Goal: Task Accomplishment & Management: Manage account settings

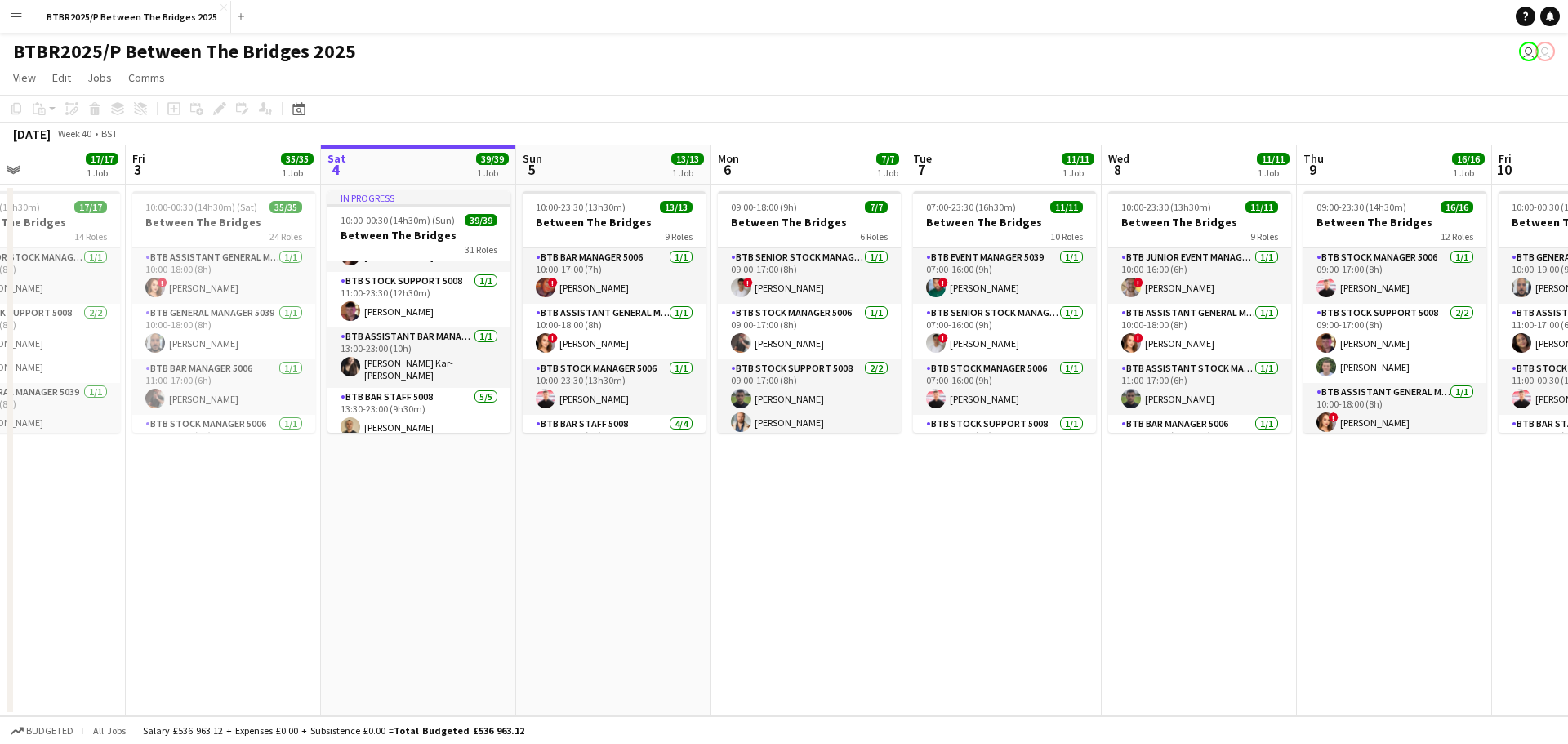
scroll to position [164, 0]
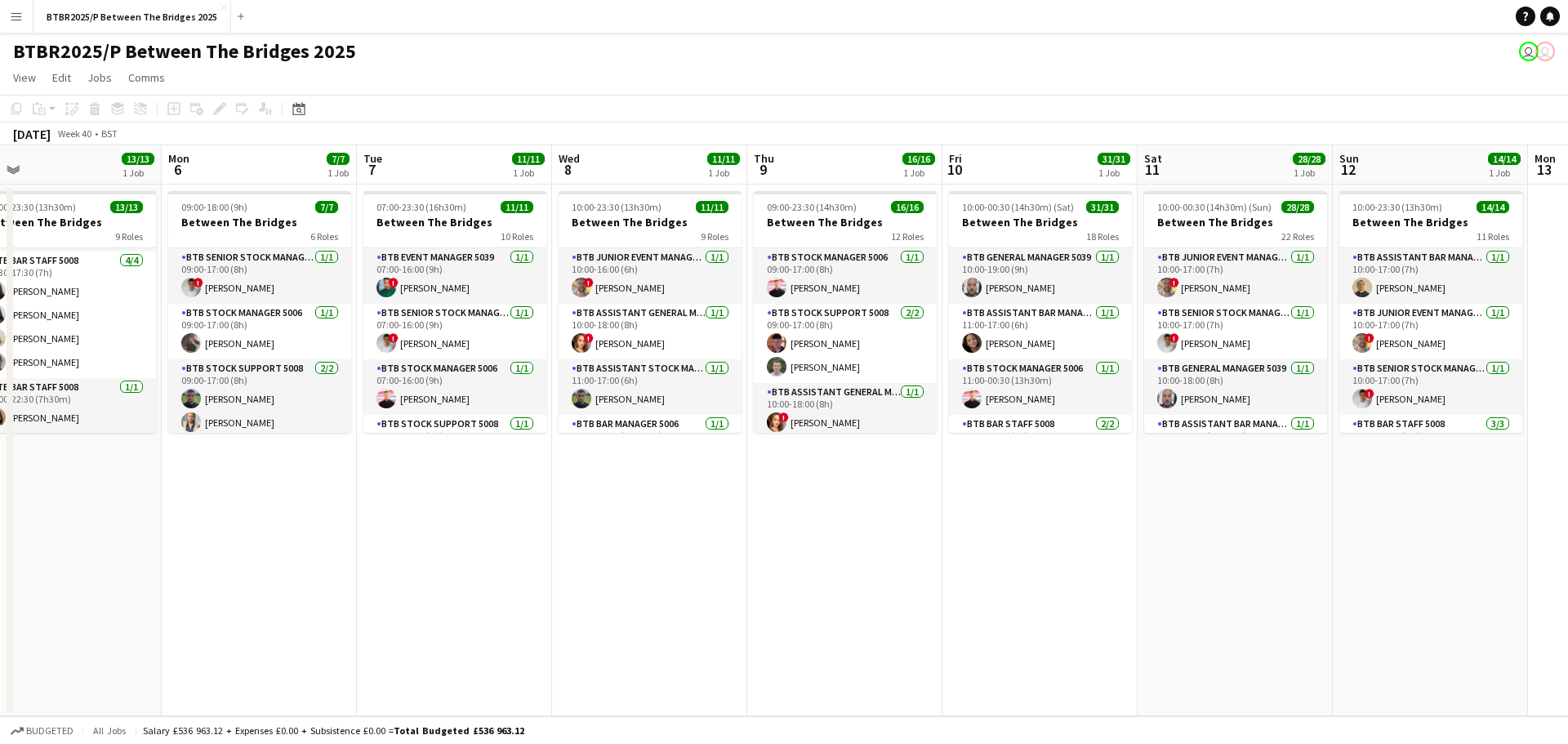
drag, startPoint x: 1008, startPoint y: 480, endPoint x: 458, endPoint y: 477, distance: 550.0
click at [458, 477] on app-calendar-viewport "Thu 2 17/17 1 Job Fri 3 35/35 1 Job Sat 4 39/39 1 Job Sun 5 13/13 1 Job Mon 6 7…" at bounding box center [784, 431] width 1568 height 571
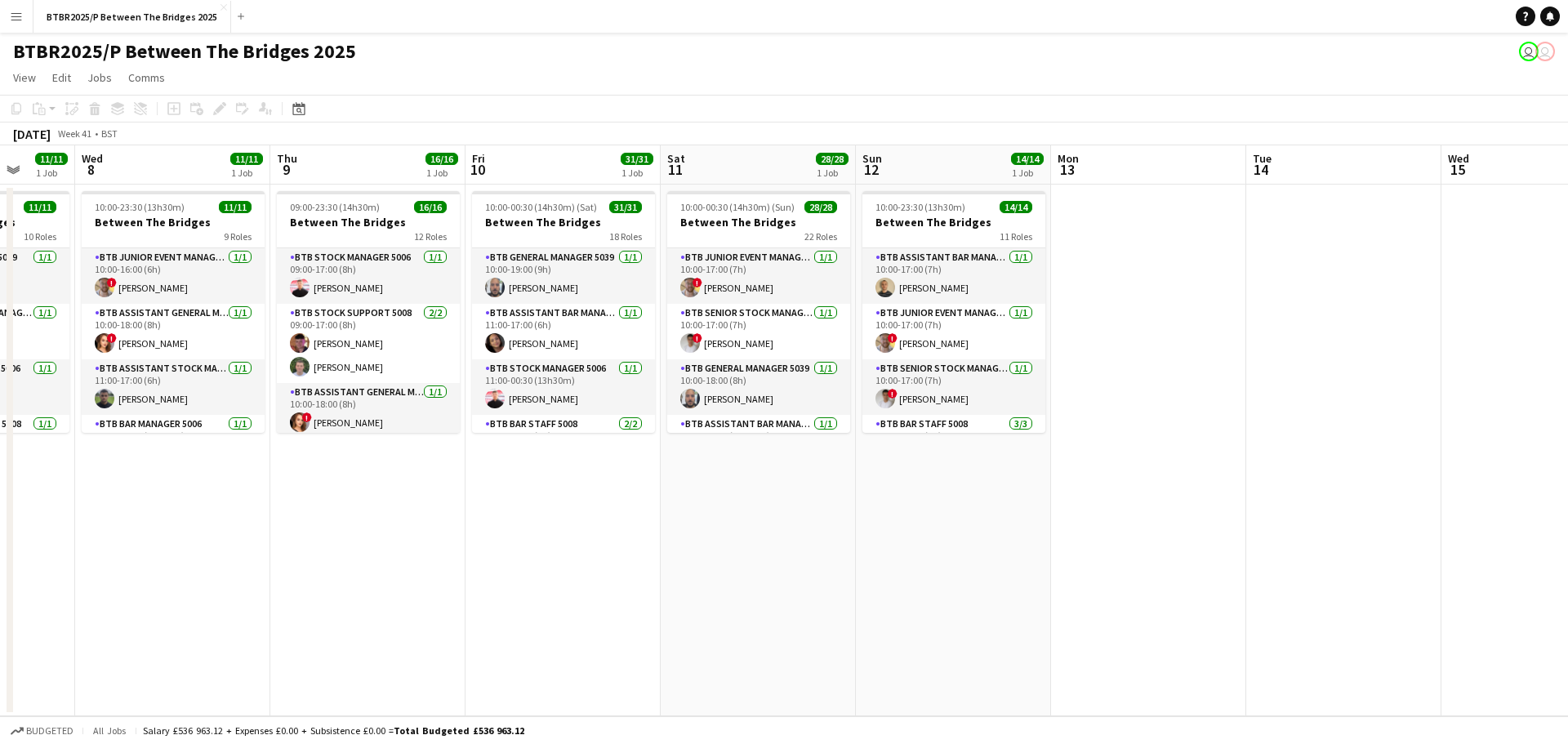
drag, startPoint x: 848, startPoint y: 509, endPoint x: 498, endPoint y: 481, distance: 351.1
click at [494, 510] on app-calendar-viewport "Sun 5 13/13 1 Job Mon 6 7/7 1 Job Tue 7 11/11 1 Job Wed 8 11/11 1 Job Thu 9 16/…" at bounding box center [784, 431] width 1568 height 571
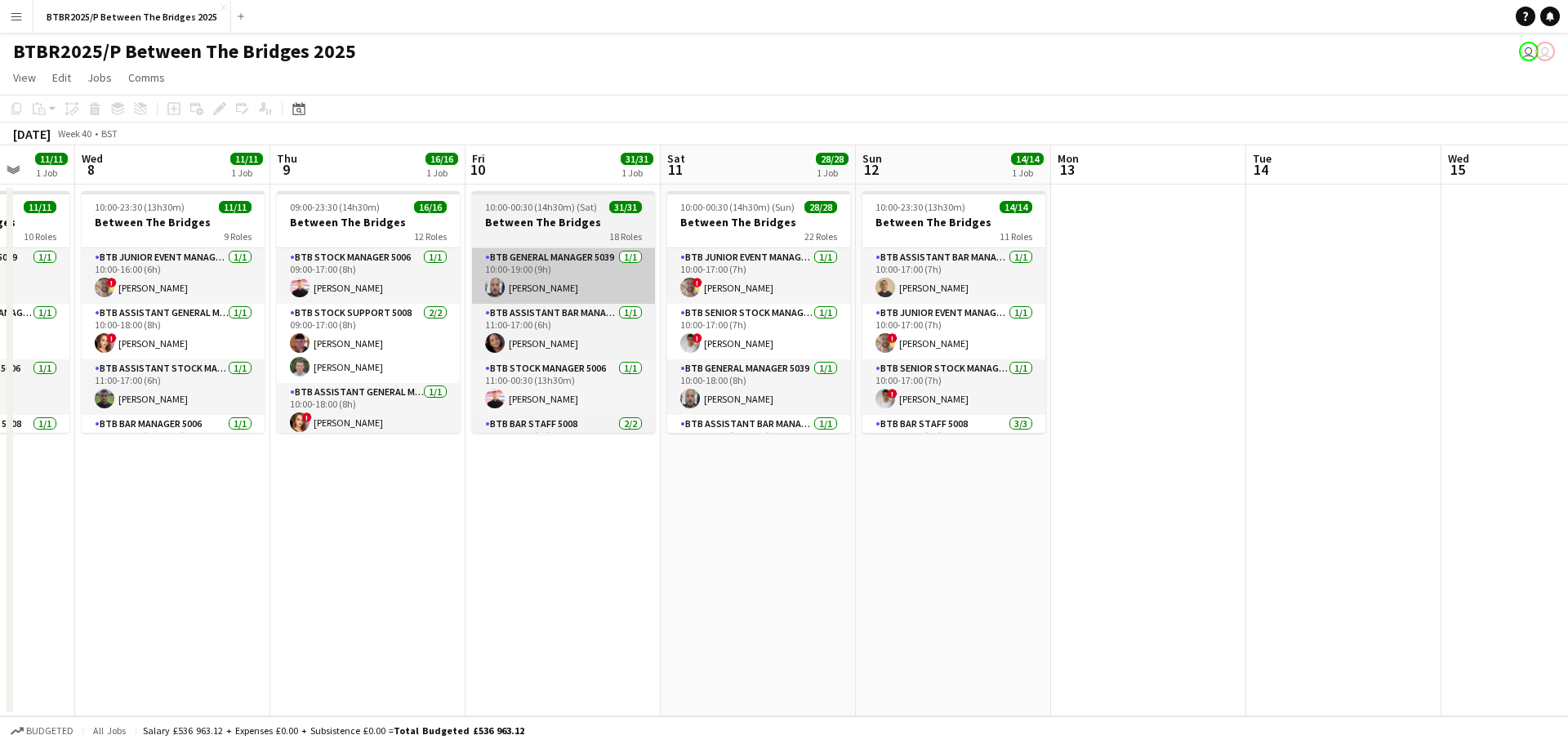
scroll to position [0, 511]
click at [572, 217] on h3 "Between The Bridges" at bounding box center [563, 222] width 183 height 14
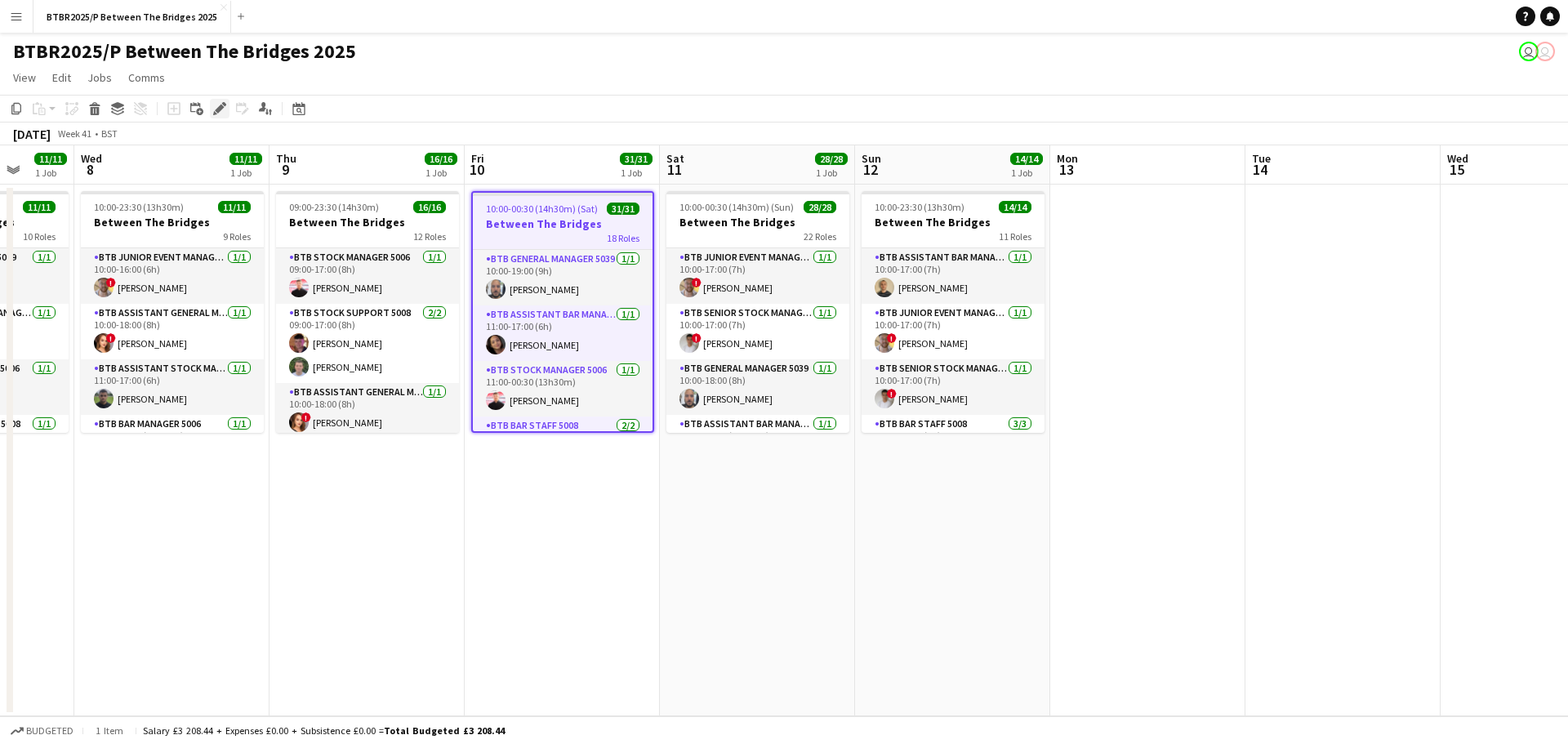
click at [219, 114] on icon "Edit" at bounding box center [219, 109] width 13 height 13
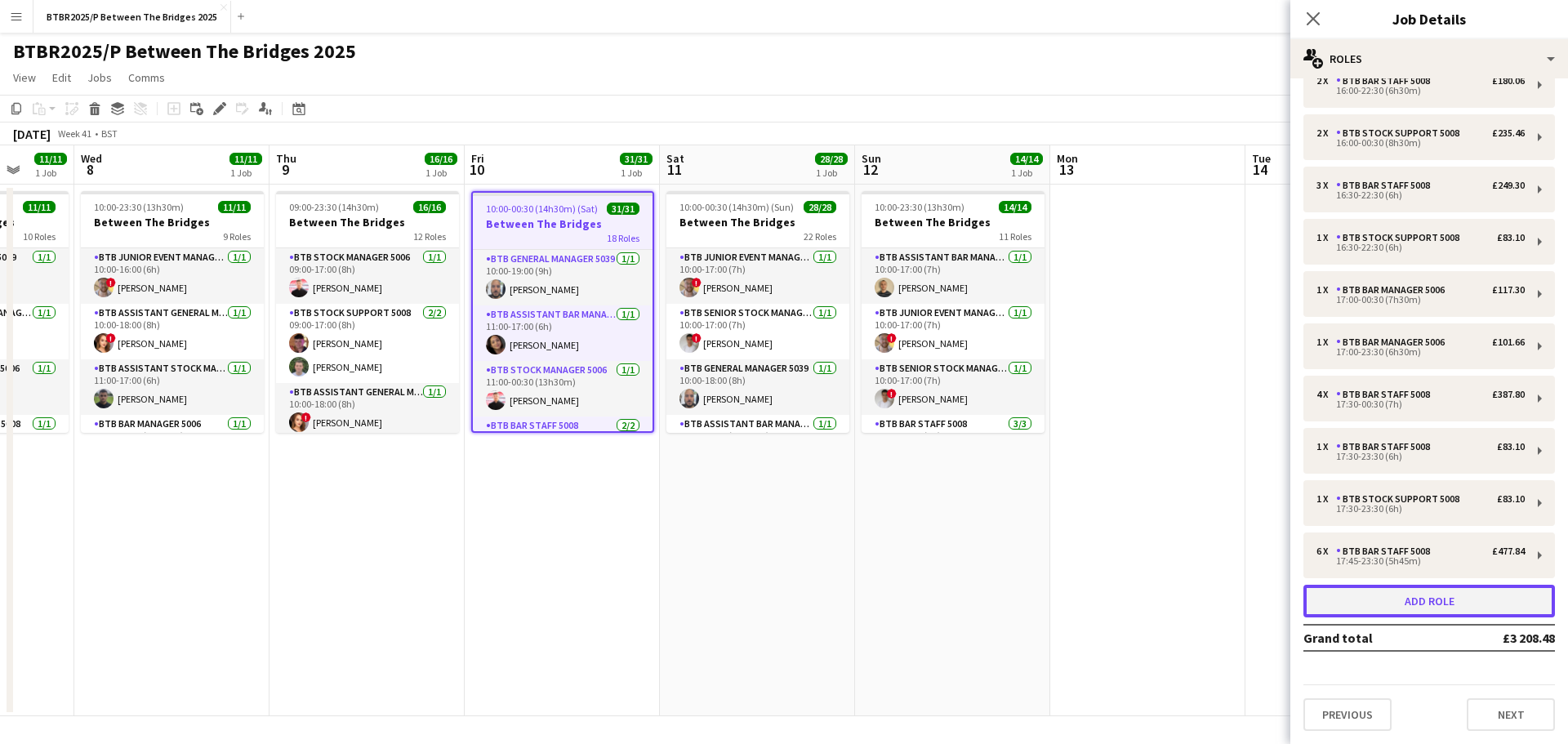
click at [1357, 596] on button "Add role" at bounding box center [1429, 601] width 251 height 32
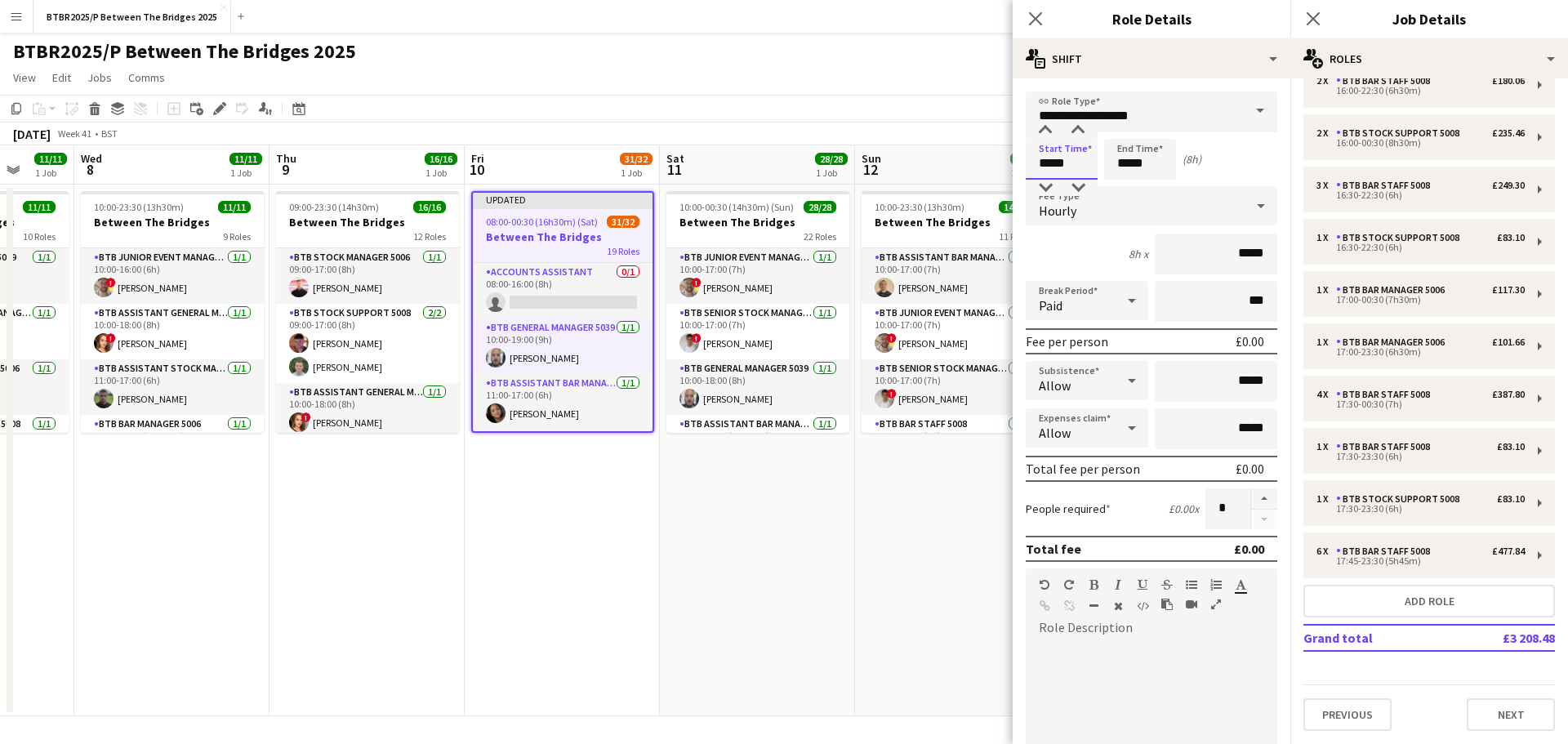
drag, startPoint x: 1072, startPoint y: 167, endPoint x: 1012, endPoint y: 164, distance: 60.1
click at [1012, 164] on form "**********" at bounding box center [1150, 599] width 277 height 1015
type input "*****"
drag, startPoint x: 1155, startPoint y: 109, endPoint x: 957, endPoint y: 110, distance: 198.0
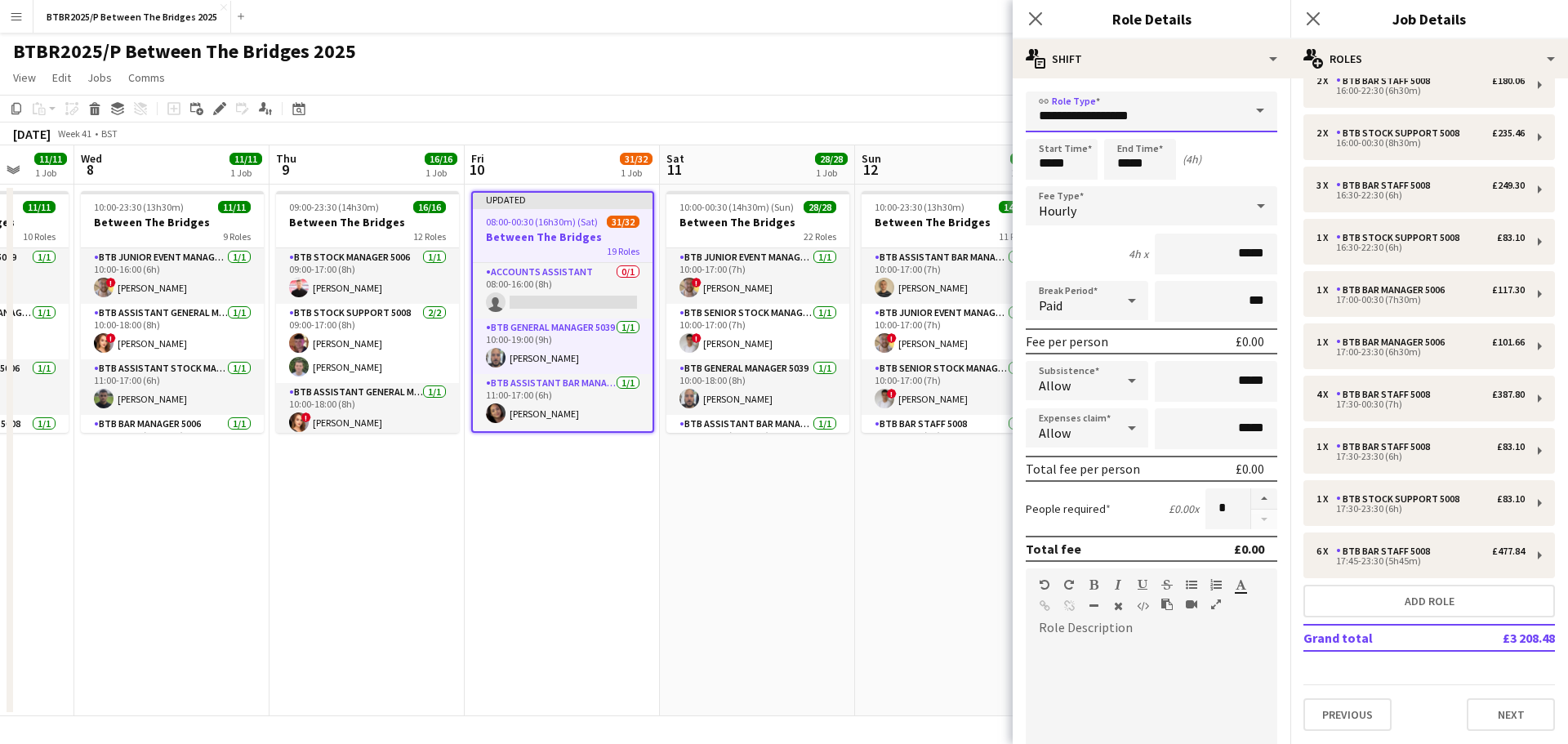
click at [957, 110] on body "Menu Boards Boards Boards All jobs Status Workforce Workforce My Workforce Recr…" at bounding box center [784, 372] width 1568 height 744
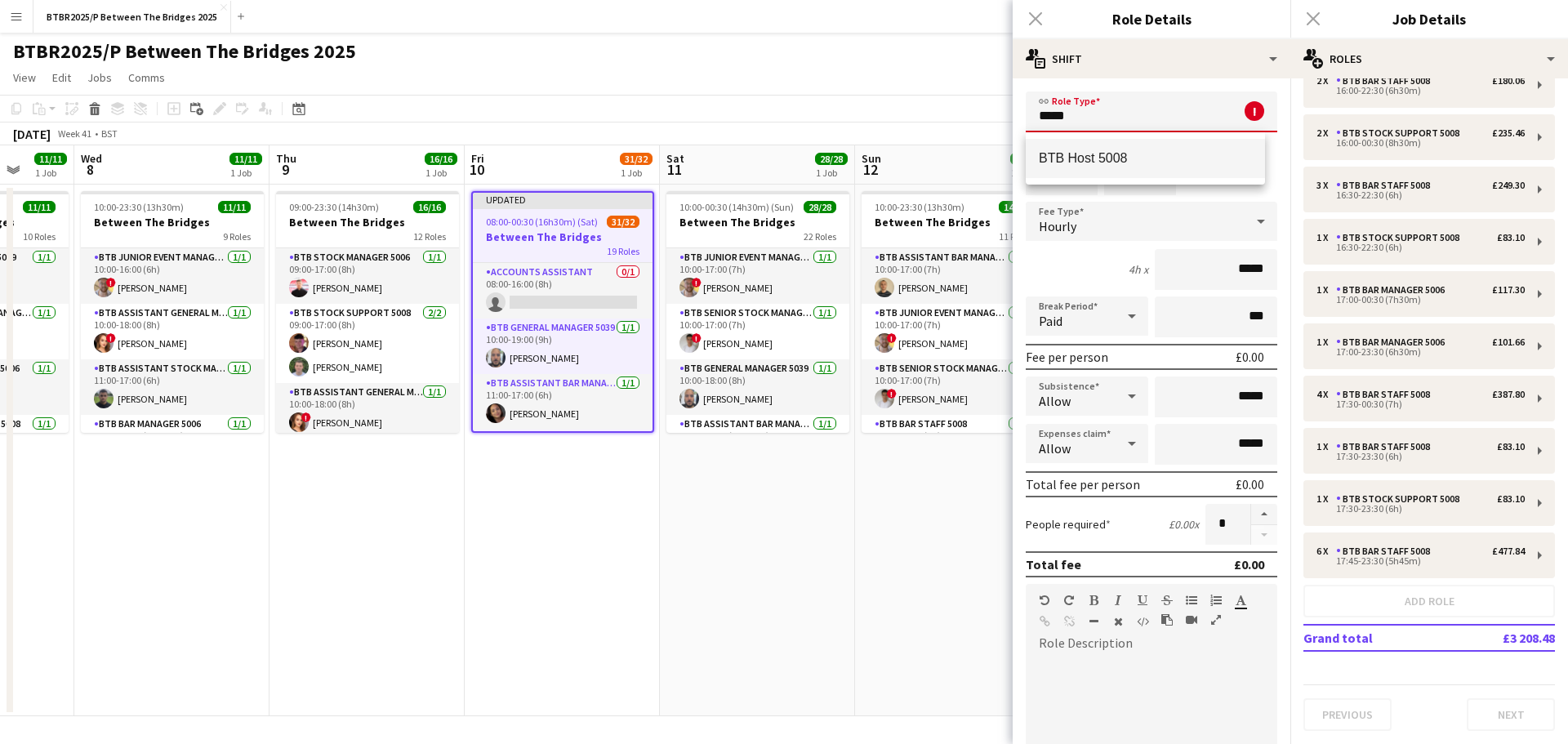
click at [1074, 153] on span "BTB Host 5008" at bounding box center [1144, 157] width 213 height 15
type input "**********"
type input "******"
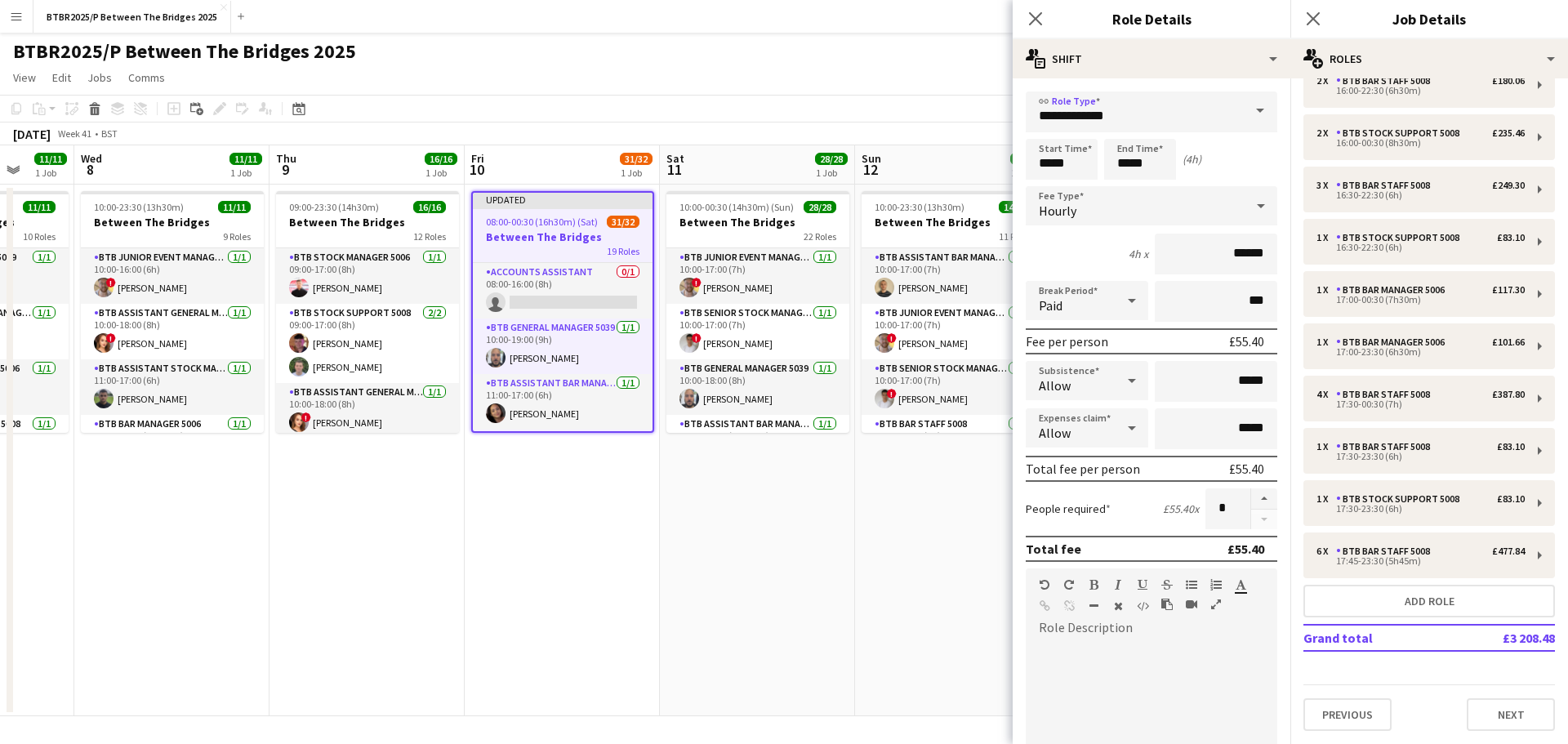
click at [868, 67] on app-page-menu "View Day view expanded Day view collapsed Month view Date picker Jump to [DATE]…" at bounding box center [784, 79] width 1568 height 31
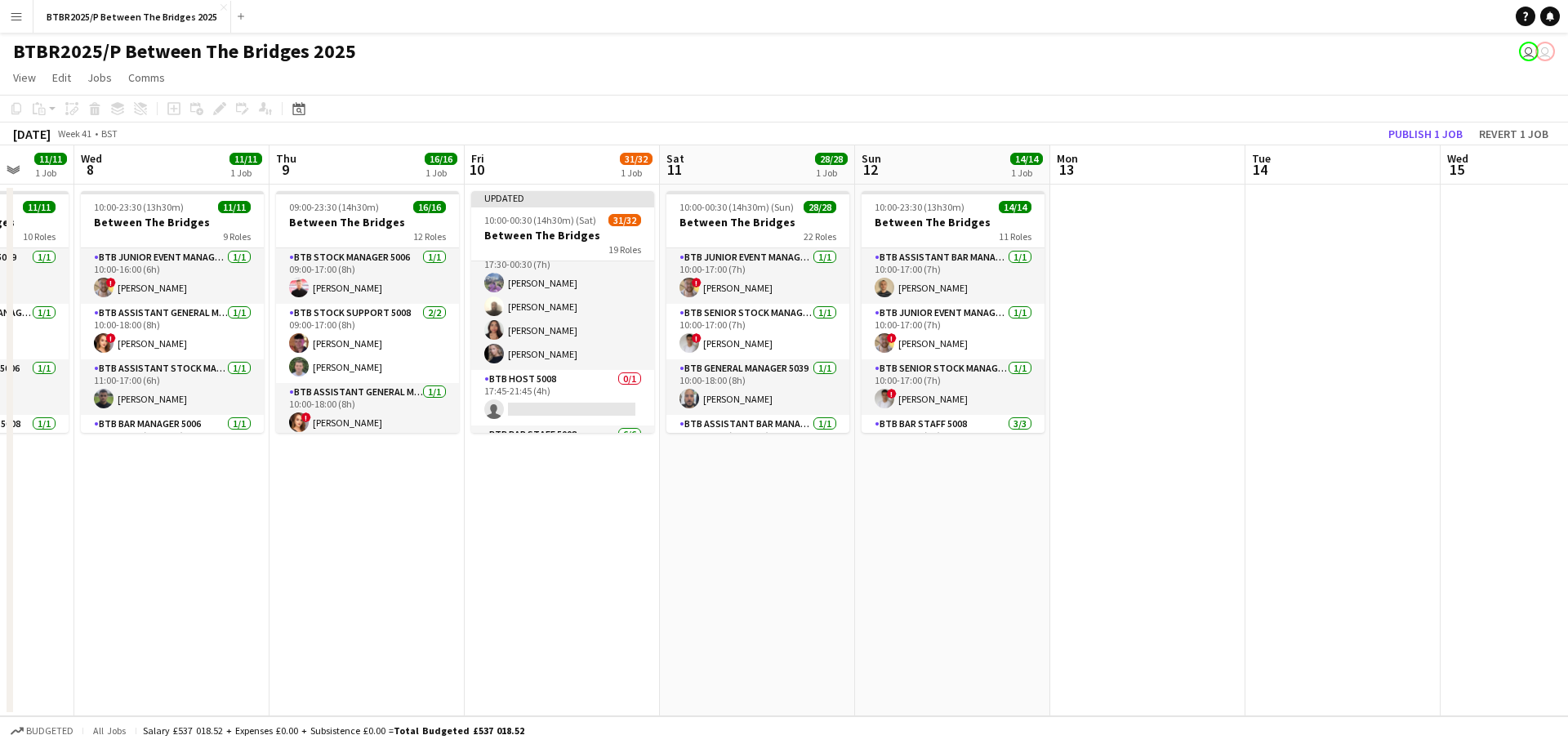
scroll to position [1029, 0]
click at [556, 395] on app-card-role "BTB Host 5008 0/1 17:45-21:45 (4h) single-neutral-actions" at bounding box center [563, 400] width 183 height 56
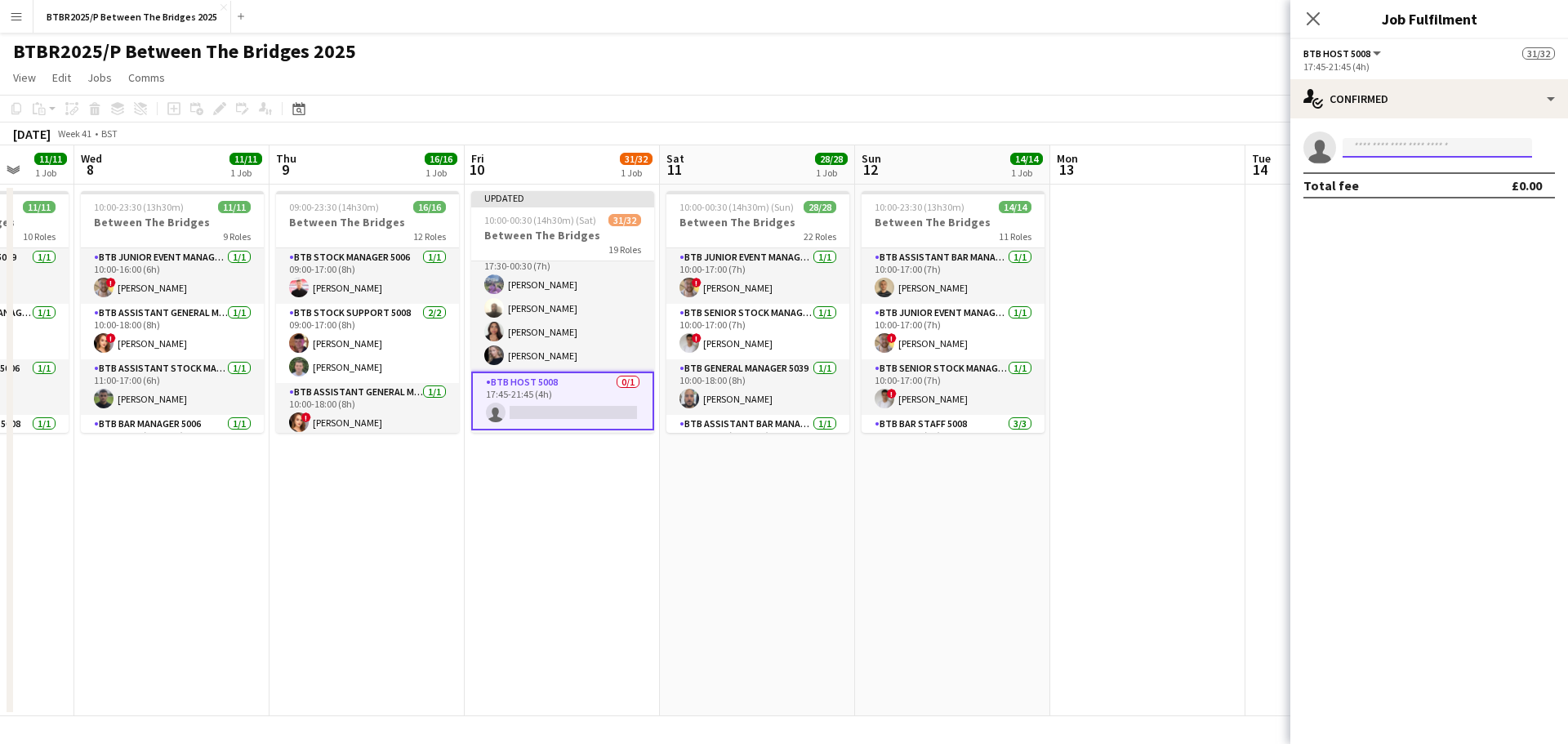
click at [1397, 151] on input at bounding box center [1437, 148] width 189 height 20
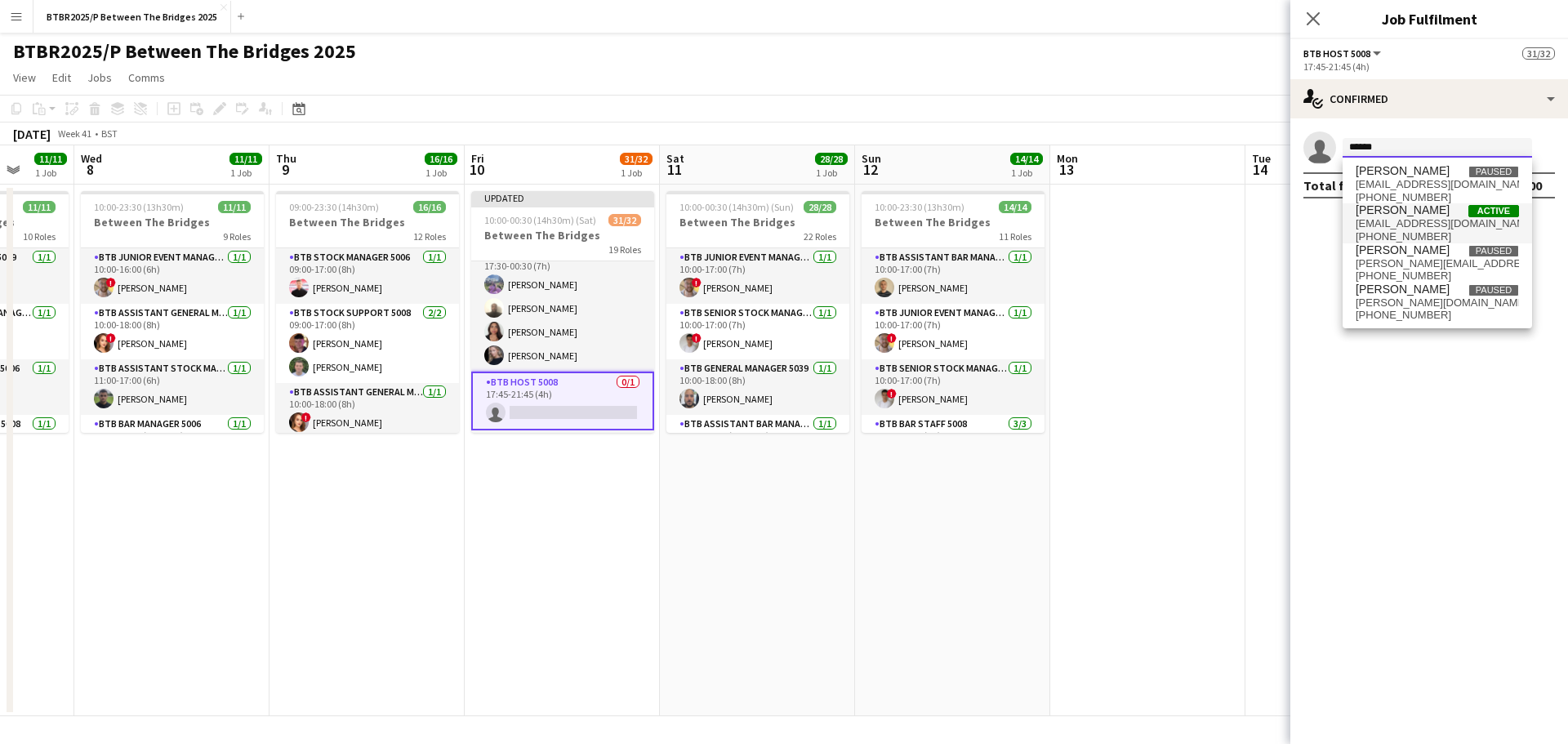
type input "******"
click at [1391, 221] on span "[EMAIL_ADDRESS][DOMAIN_NAME]" at bounding box center [1437, 224] width 163 height 13
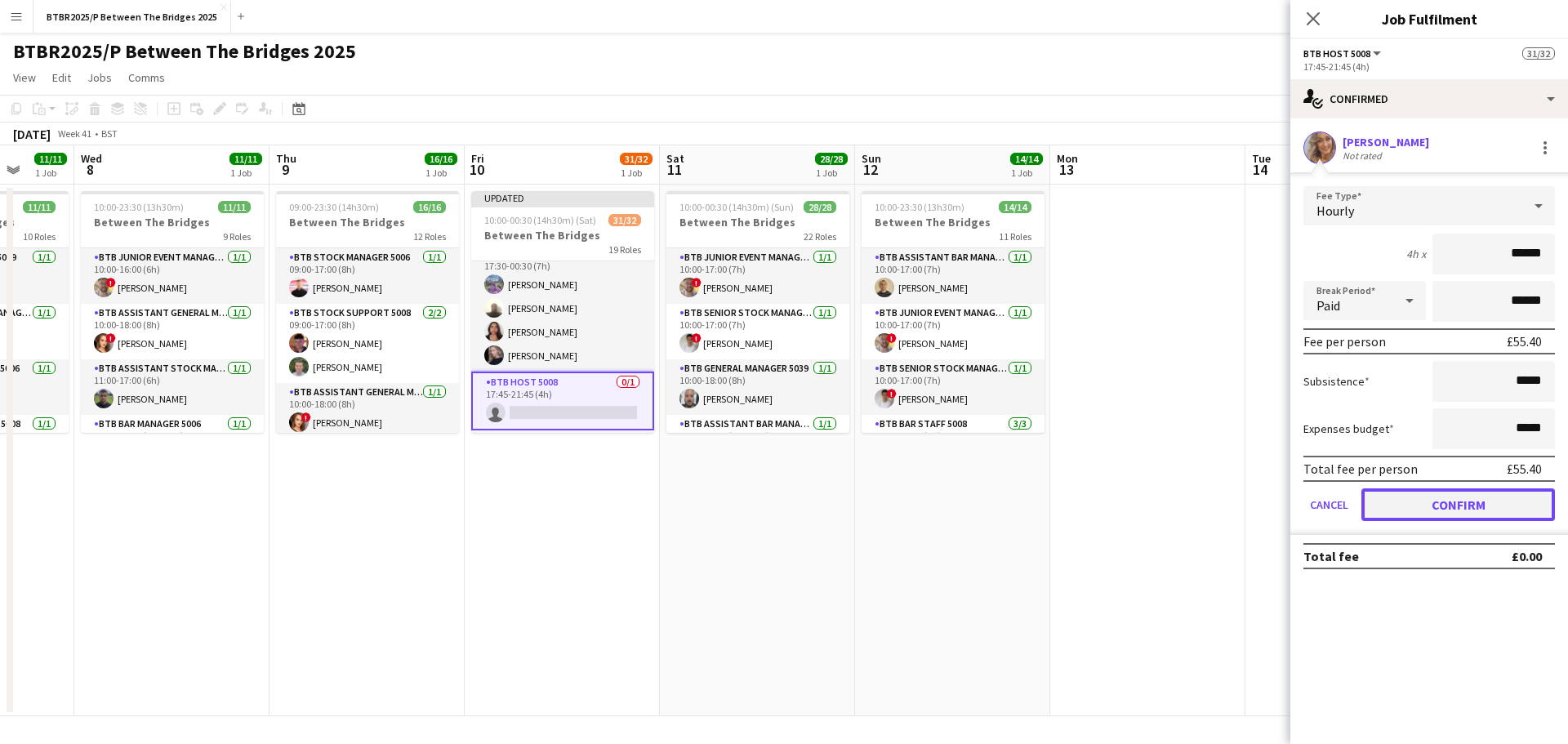
click at [1392, 498] on button "Confirm" at bounding box center [1458, 505] width 193 height 32
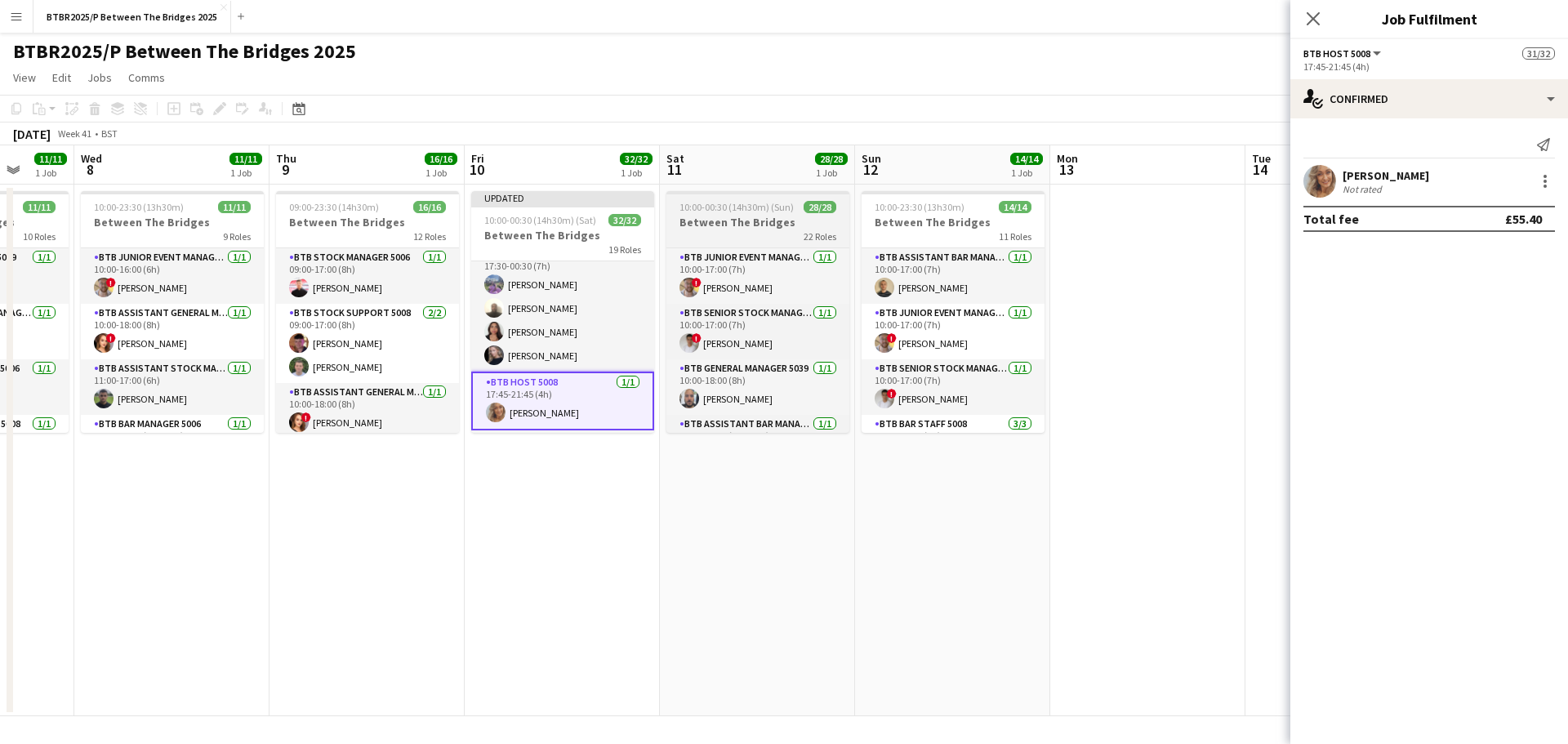
drag, startPoint x: 720, startPoint y: 226, endPoint x: 688, endPoint y: 222, distance: 32.2
click at [721, 226] on h3 "Between The Bridges" at bounding box center [758, 222] width 183 height 14
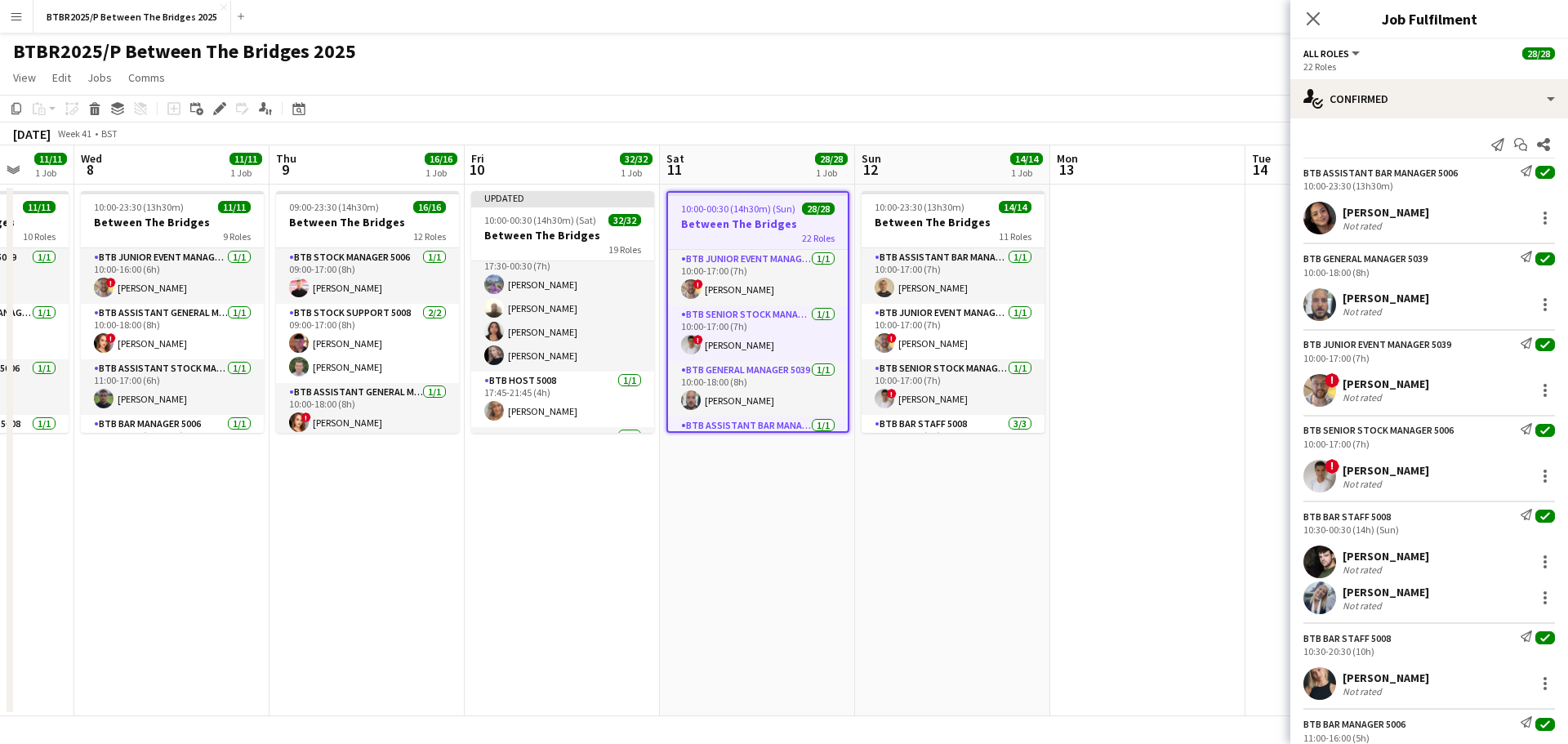
scroll to position [0, 510]
click at [212, 107] on div "Edit" at bounding box center [220, 109] width 20 height 20
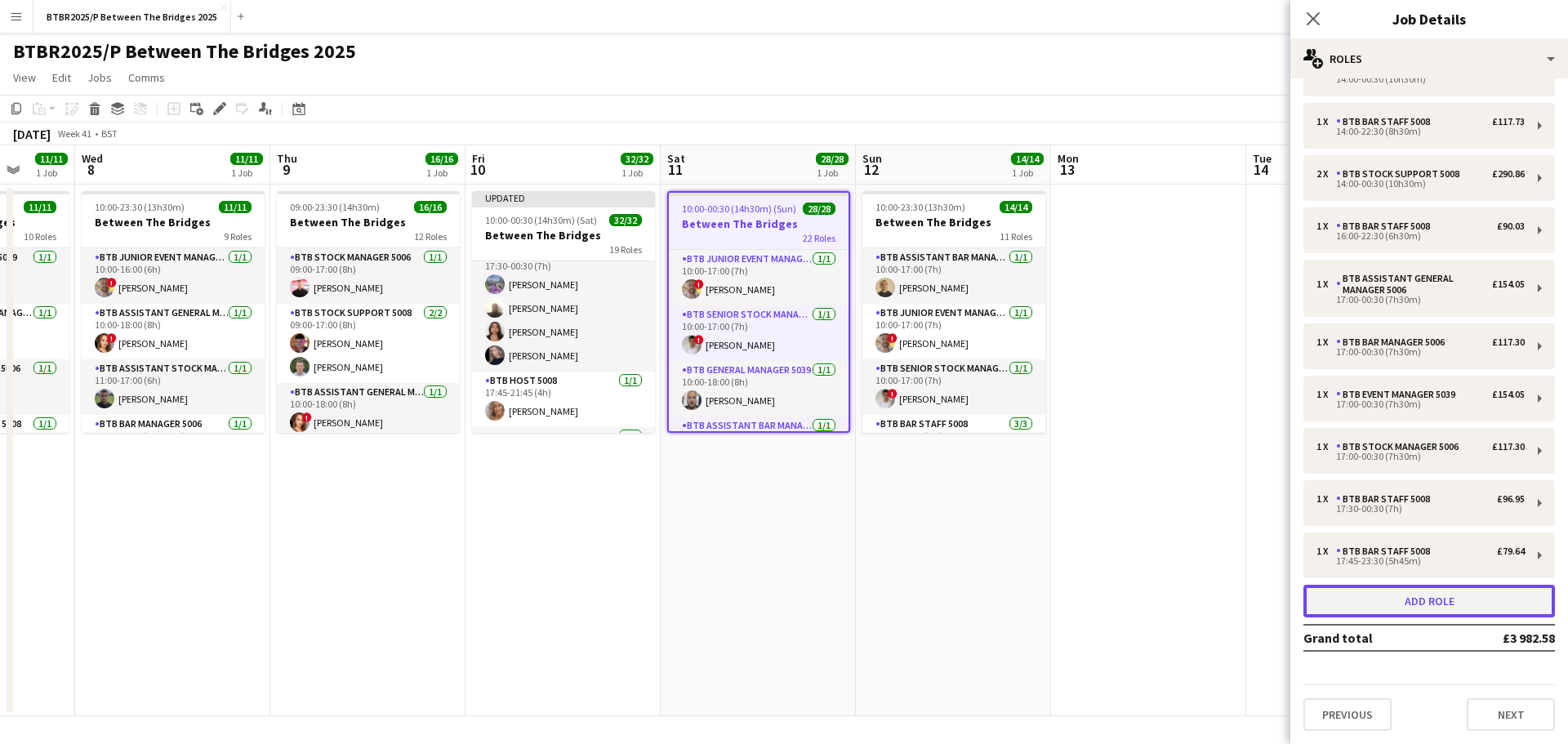
click at [1347, 612] on button "Add role" at bounding box center [1429, 601] width 251 height 32
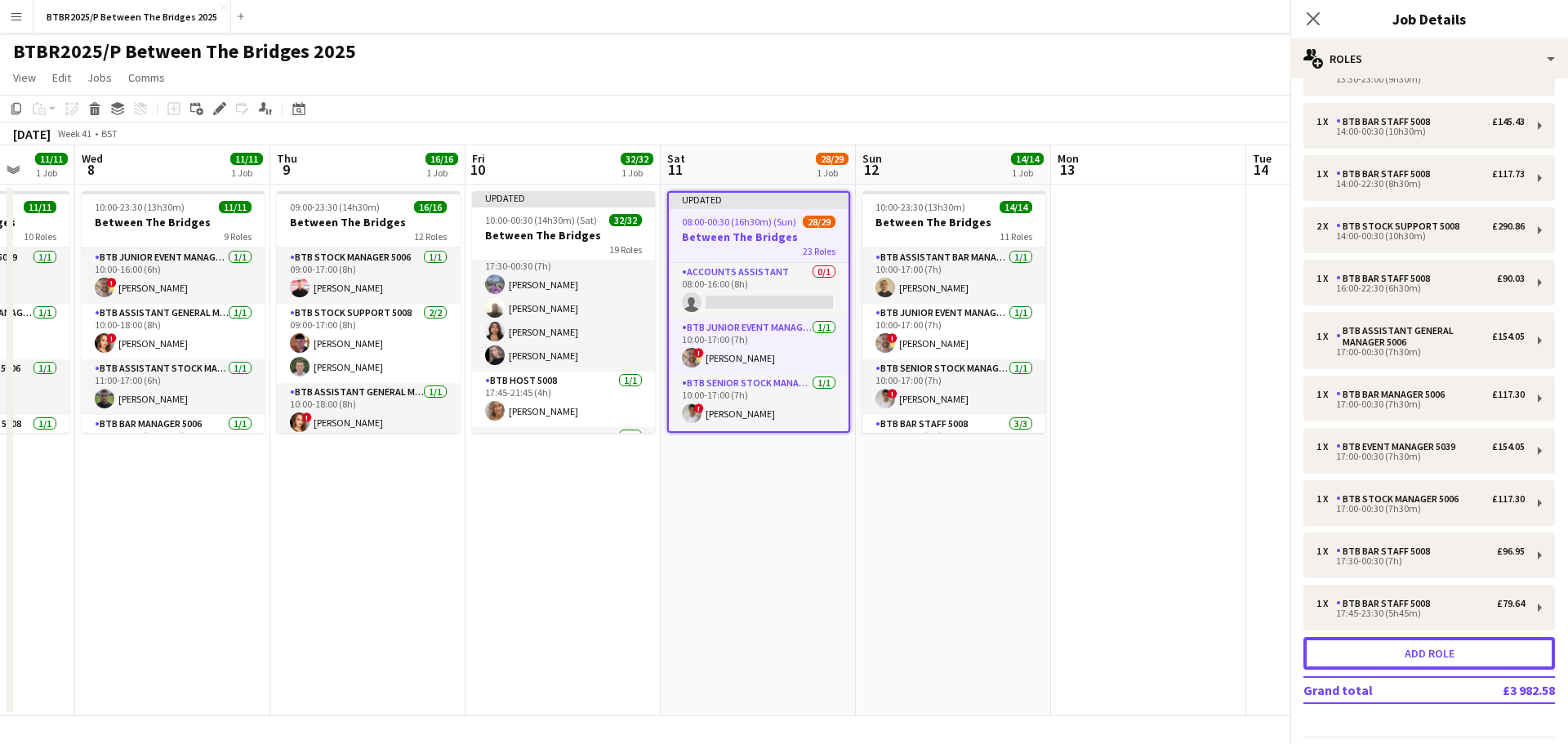
scroll to position [755, 0]
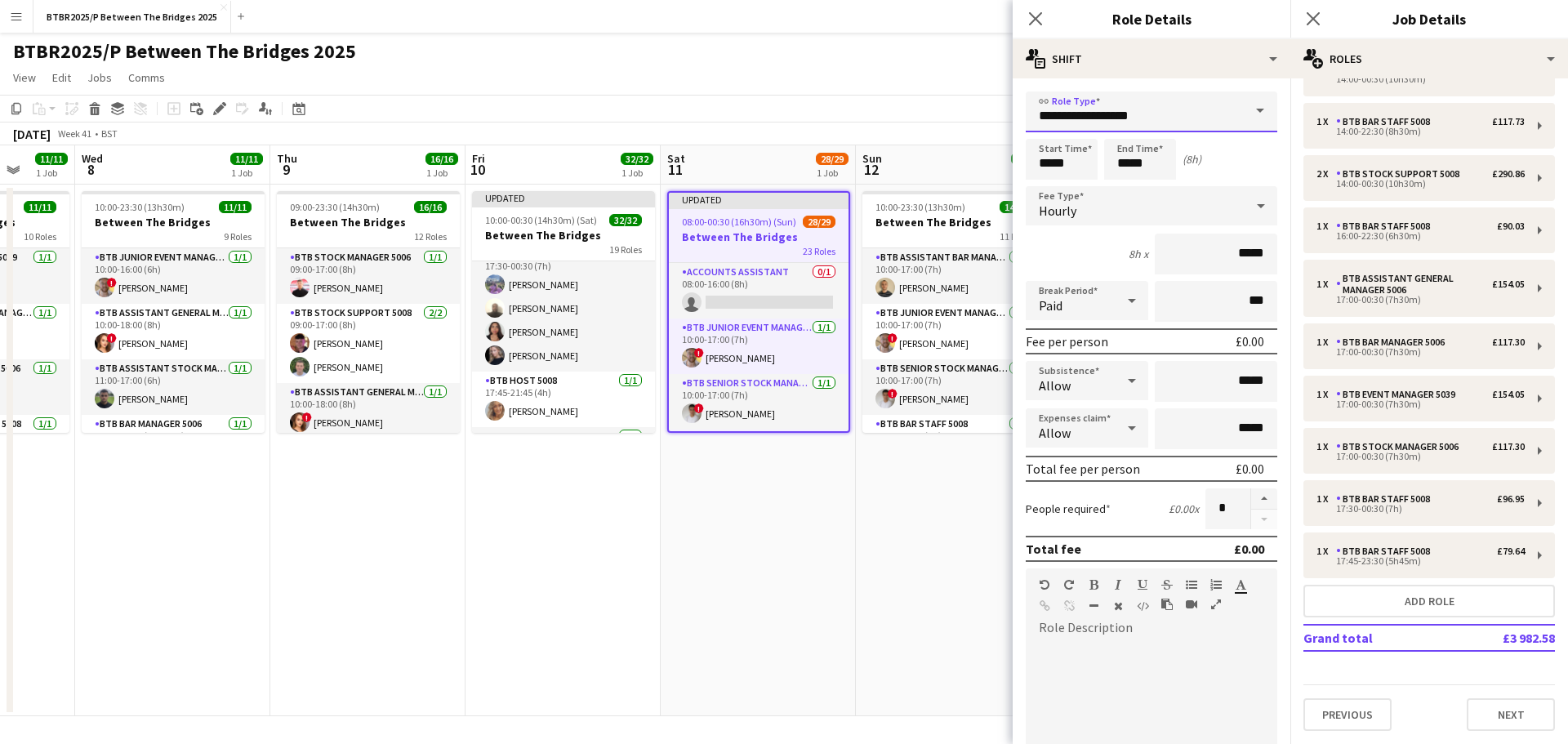
drag, startPoint x: 1139, startPoint y: 122, endPoint x: 902, endPoint y: 121, distance: 237.0
click at [902, 121] on body "Menu Boards Boards Boards All jobs Status Workforce Workforce My Workforce Recr…" at bounding box center [784, 372] width 1568 height 744
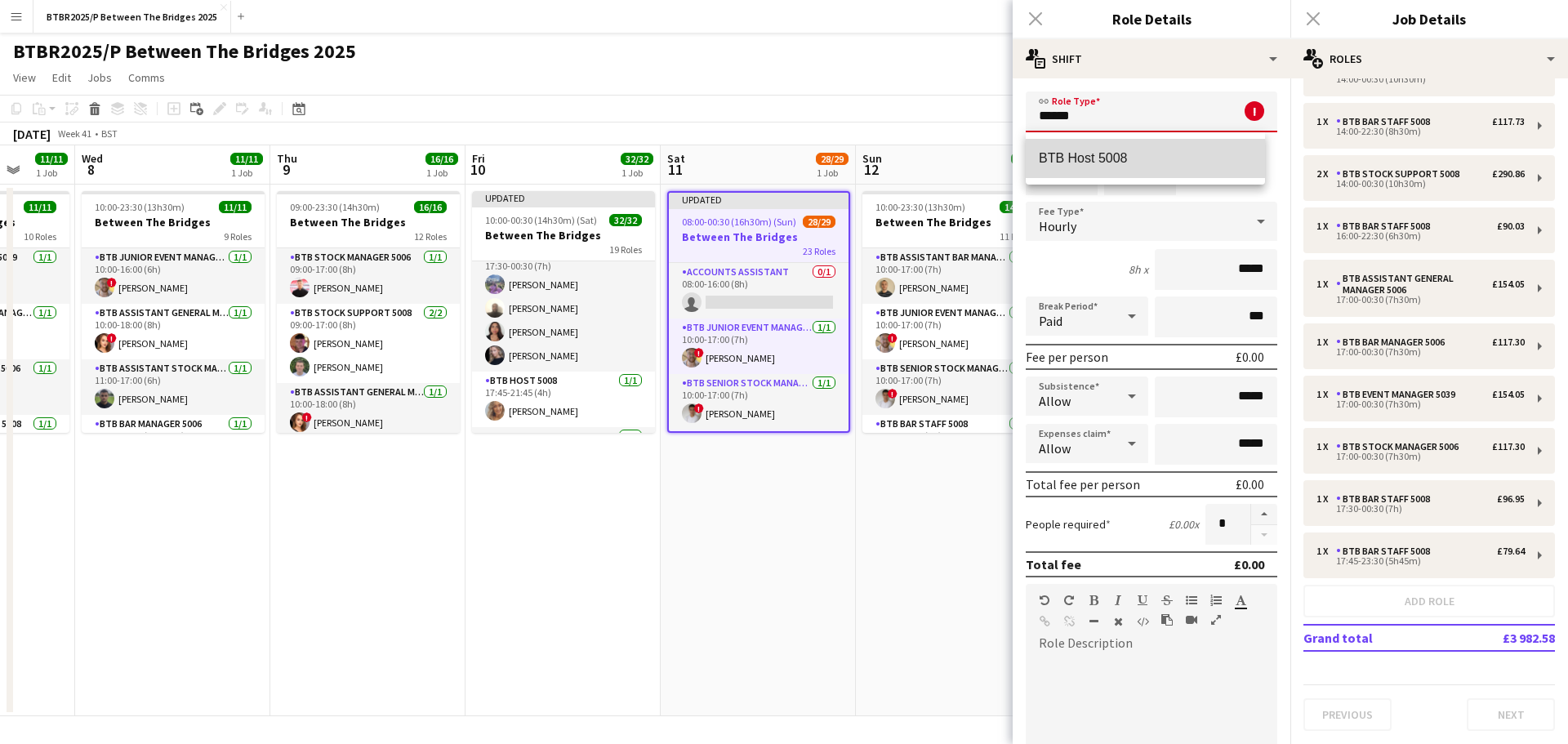
click at [1110, 164] on span "BTB Host 5008" at bounding box center [1144, 157] width 213 height 15
type input "**********"
type input "******"
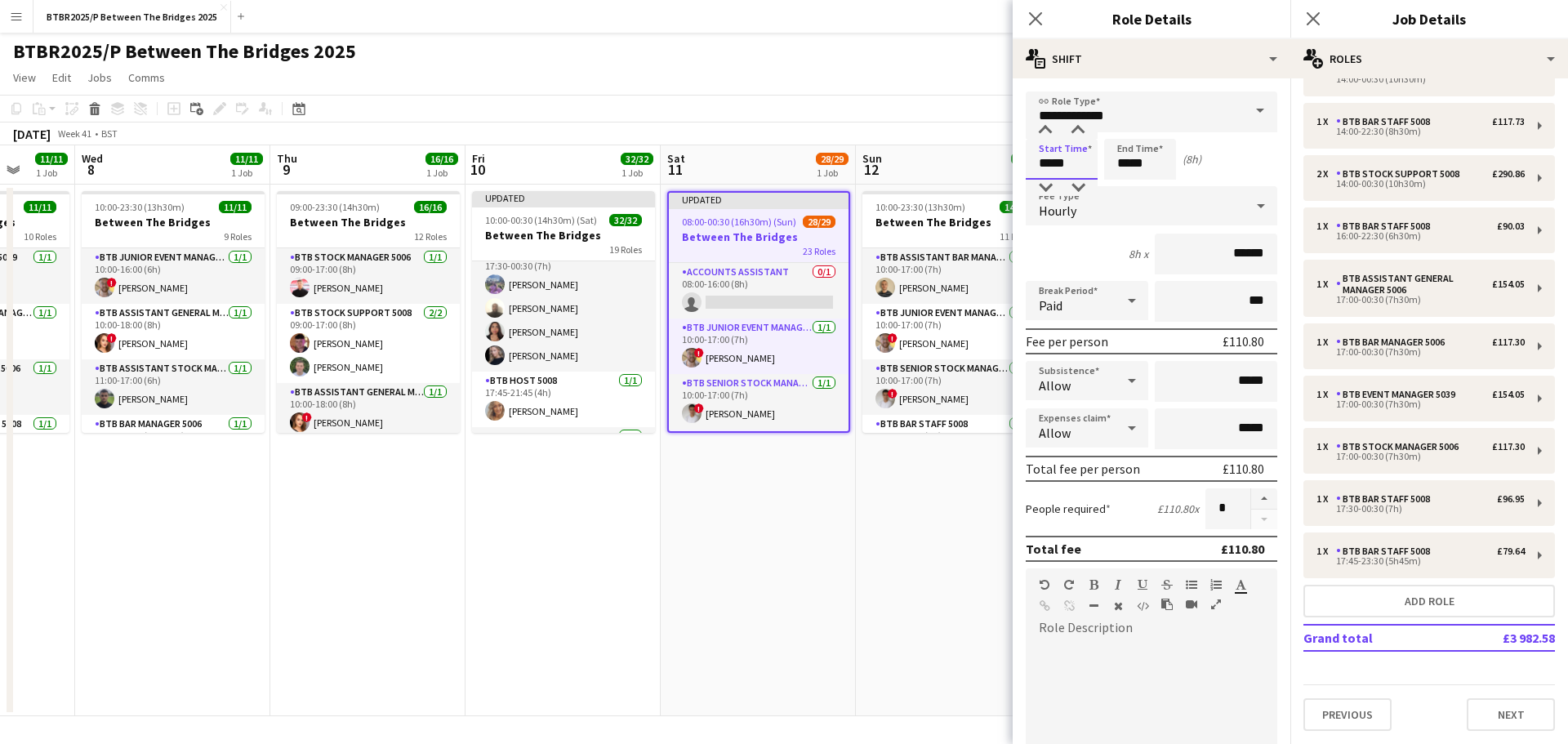
drag, startPoint x: 1082, startPoint y: 155, endPoint x: 976, endPoint y: 155, distance: 106.0
click at [976, 155] on body "Menu Boards Boards Boards All jobs Status Workforce Workforce My Workforce Recr…" at bounding box center [784, 372] width 1568 height 744
type input "*****"
click at [829, 75] on app-page-menu "View Day view expanded Day view collapsed Month view Date picker Jump to [DATE]…" at bounding box center [784, 79] width 1568 height 31
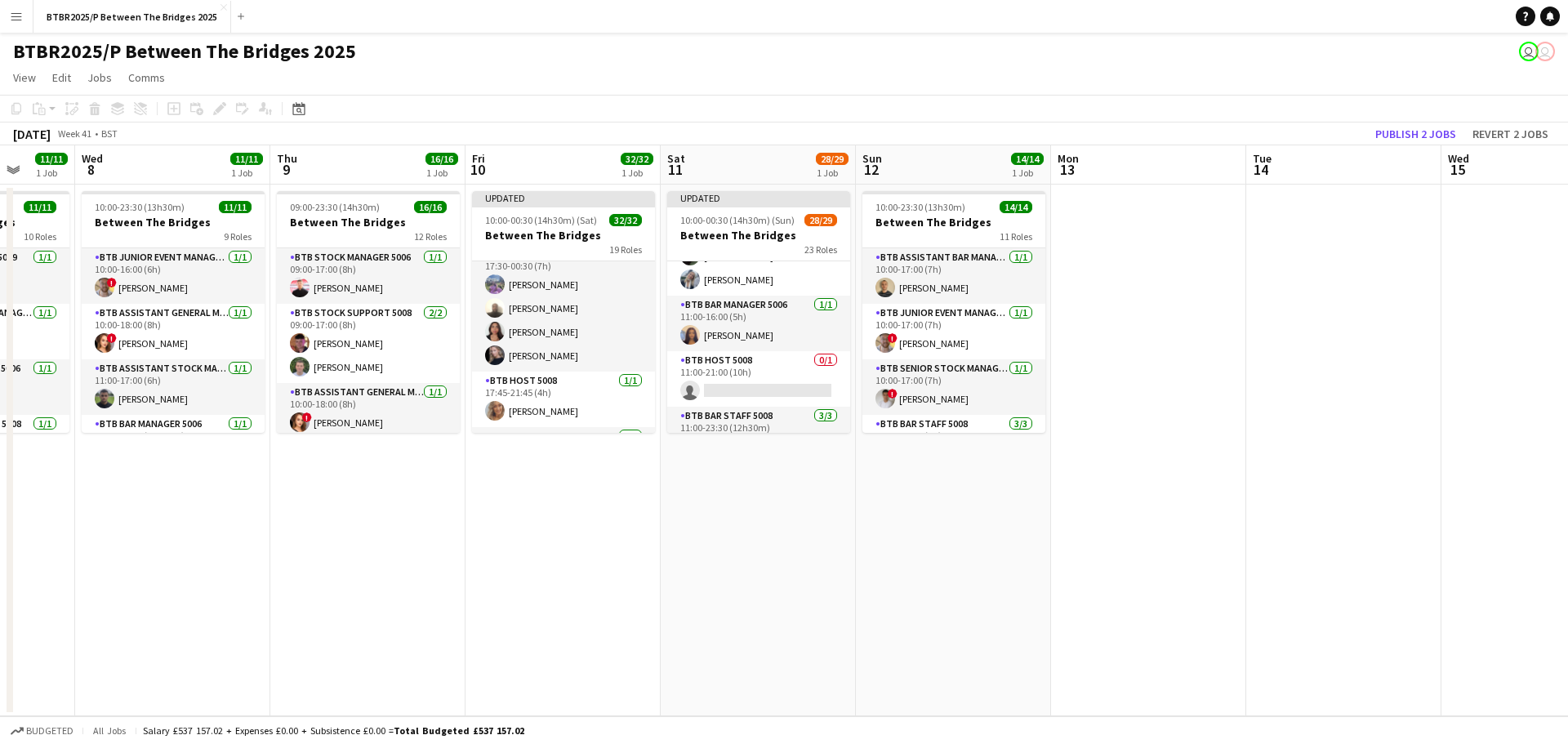
scroll to position [327, 0]
click at [760, 368] on app-card-role "BTB Host 5008 0/1 11:00-21:00 (10h) single-neutral-actions" at bounding box center [759, 375] width 183 height 56
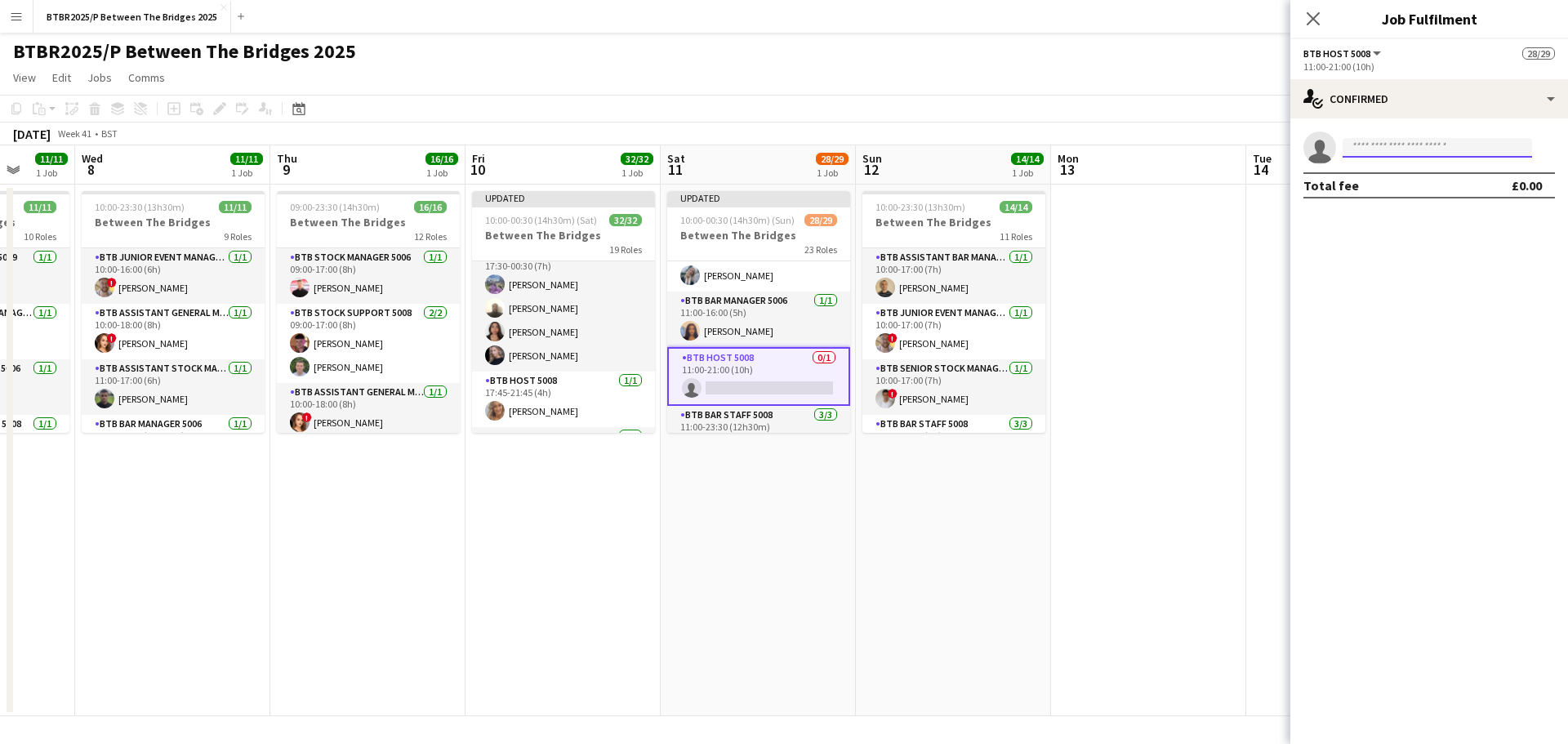
click at [1431, 146] on input at bounding box center [1437, 148] width 189 height 20
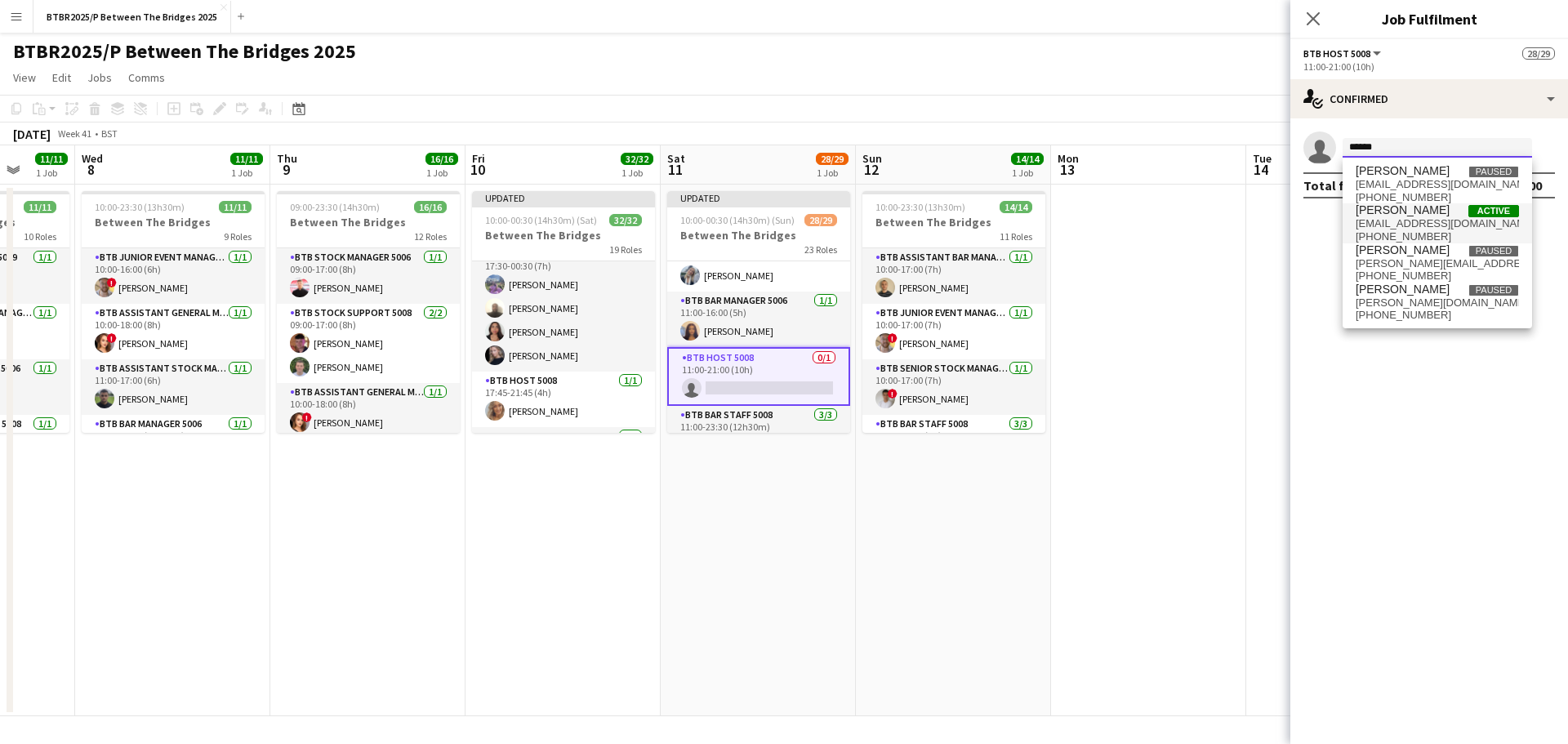
type input "******"
click at [1435, 214] on span "[PERSON_NAME]" at bounding box center [1402, 209] width 94 height 13
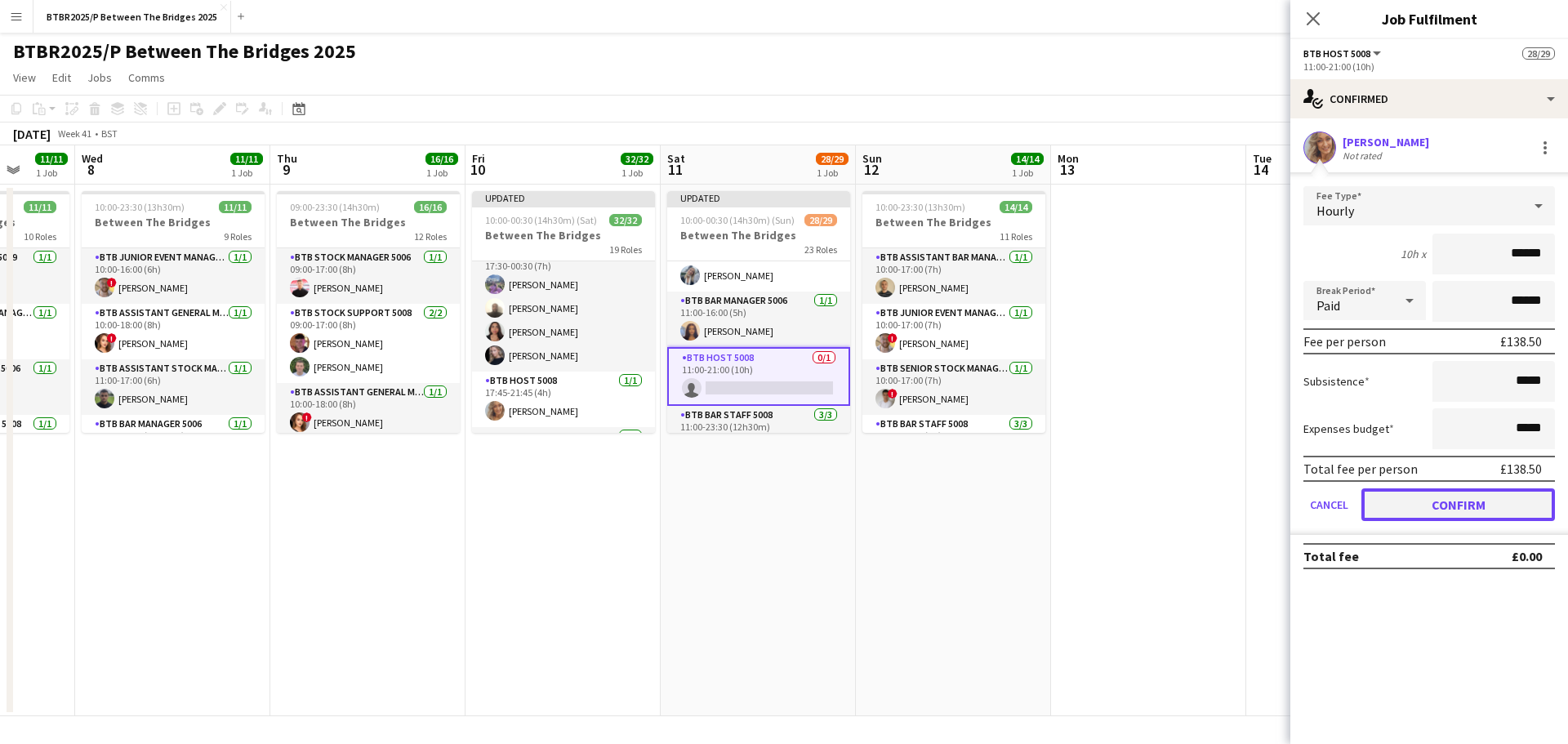
click at [1400, 500] on button "Confirm" at bounding box center [1458, 505] width 193 height 32
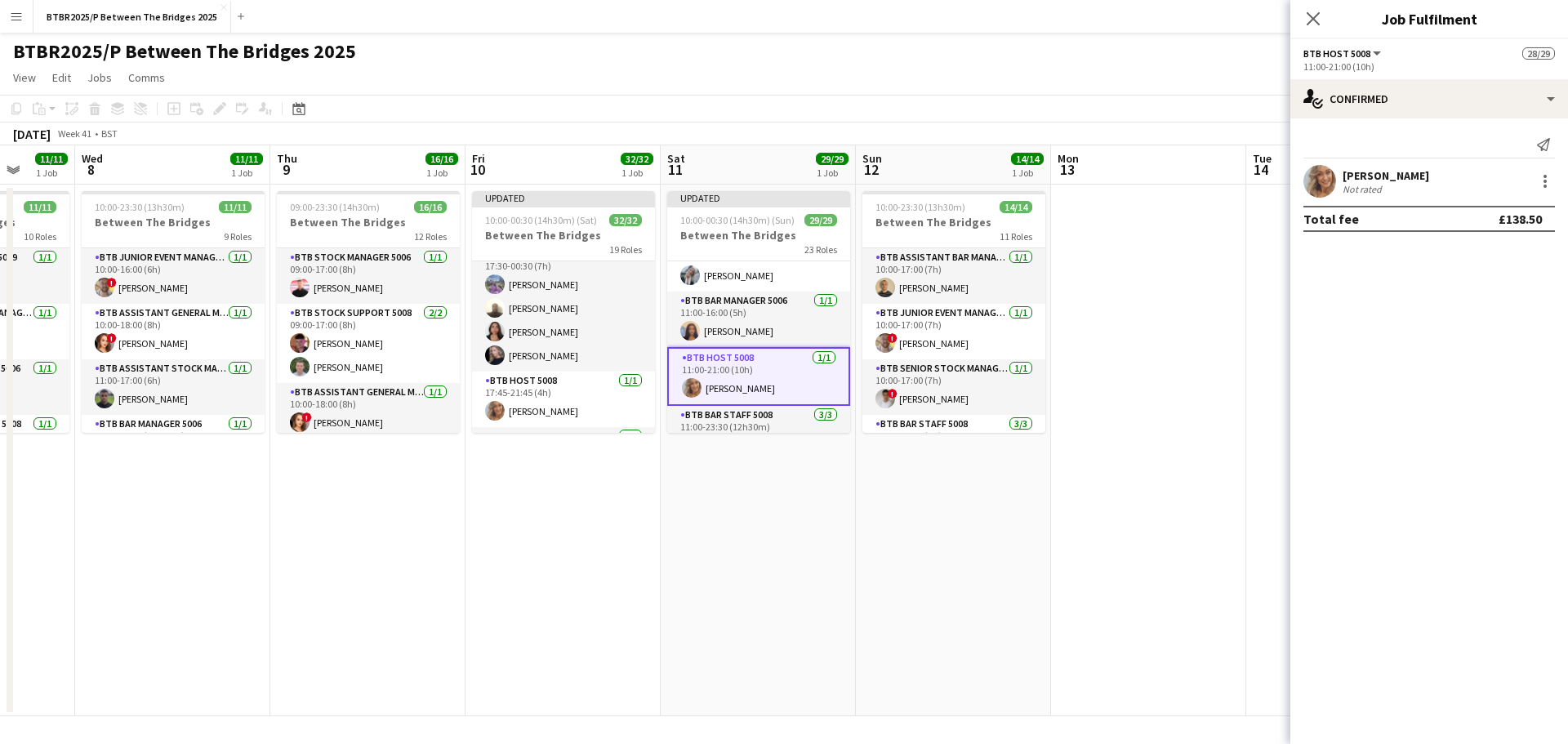
drag, startPoint x: 1042, startPoint y: 56, endPoint x: 1056, endPoint y: 58, distance: 14.1
click at [1043, 56] on div "BTBR2025/P Between The Bridges 2025 user user" at bounding box center [784, 48] width 1568 height 31
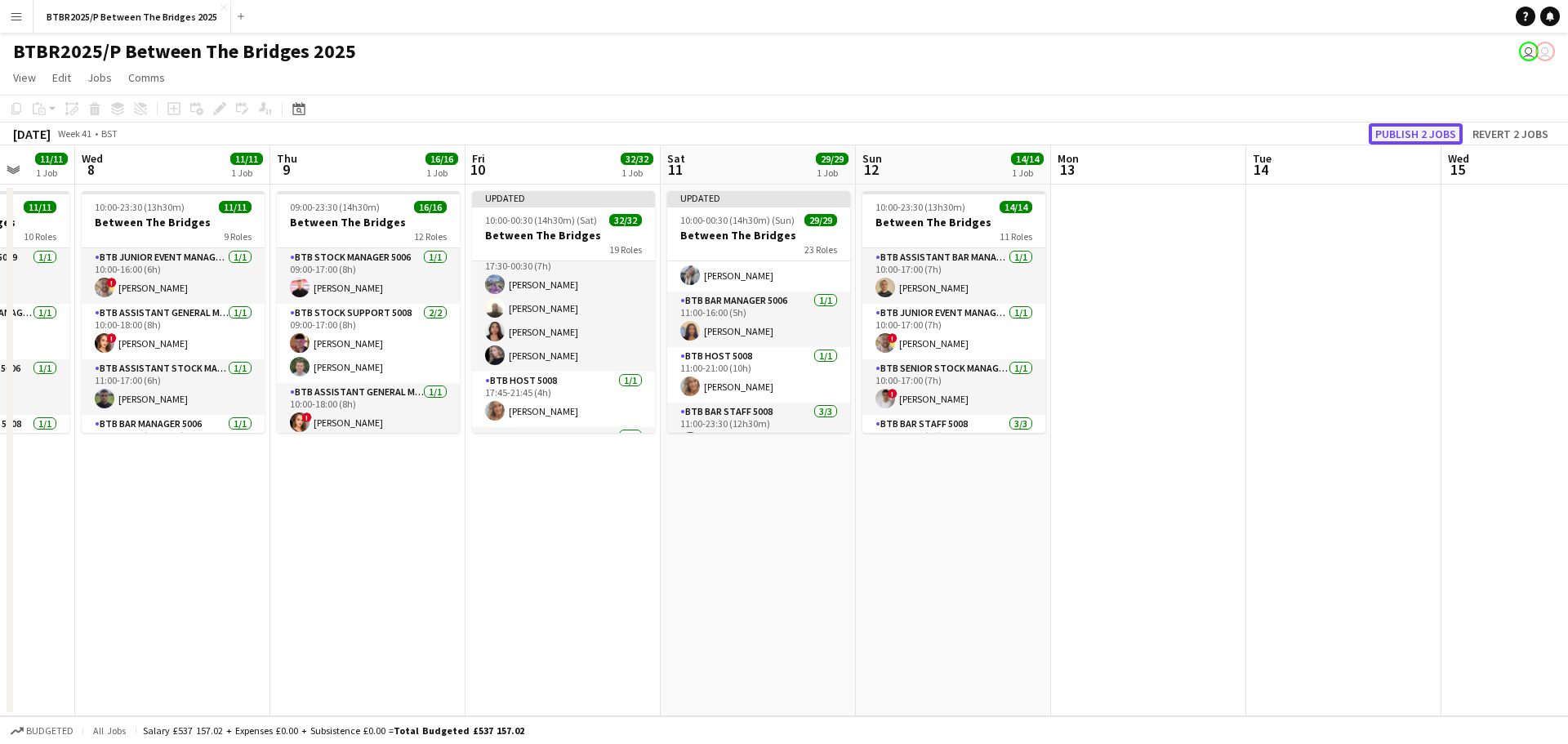
click at [1403, 133] on button "Publish 2 jobs" at bounding box center [1415, 134] width 94 height 22
